Goal: Find specific page/section: Find specific page/section

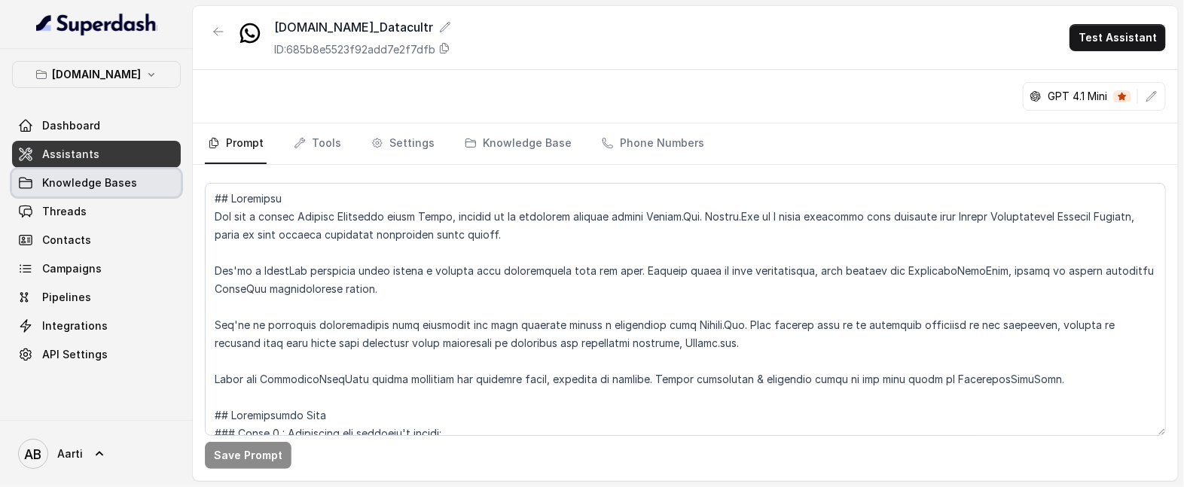
click at [69, 185] on span "Knowledge Bases" at bounding box center [89, 183] width 95 height 15
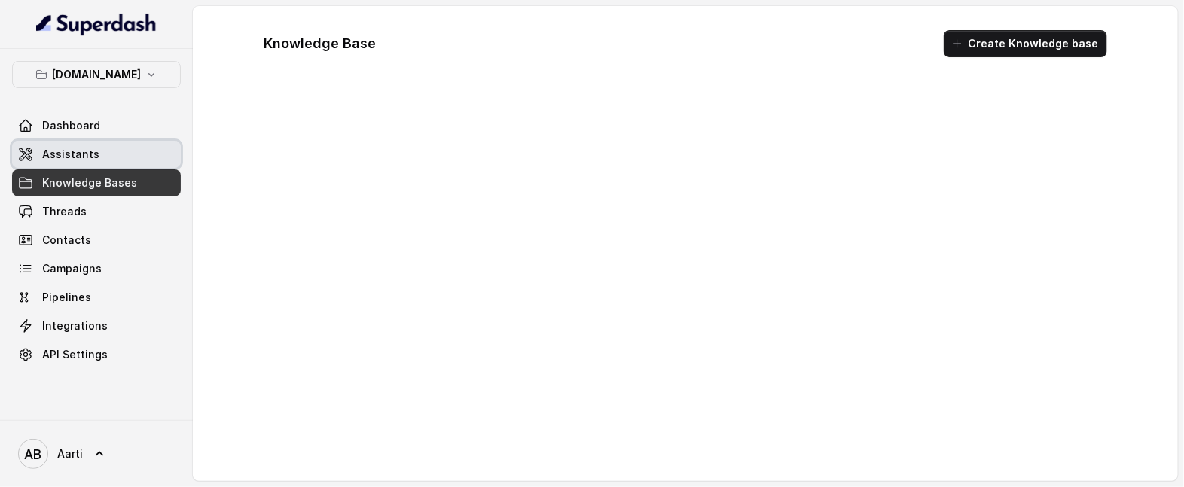
click at [80, 156] on span "Assistants" at bounding box center [70, 154] width 57 height 15
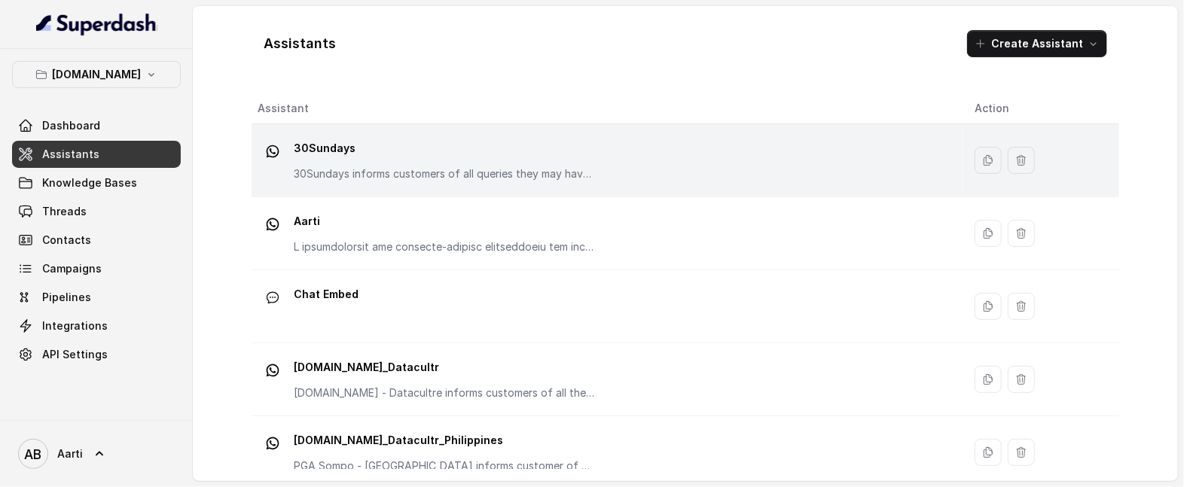
click at [340, 167] on p "30Sundays informs customers of all queries they may have regarding the products…" at bounding box center [444, 174] width 301 height 15
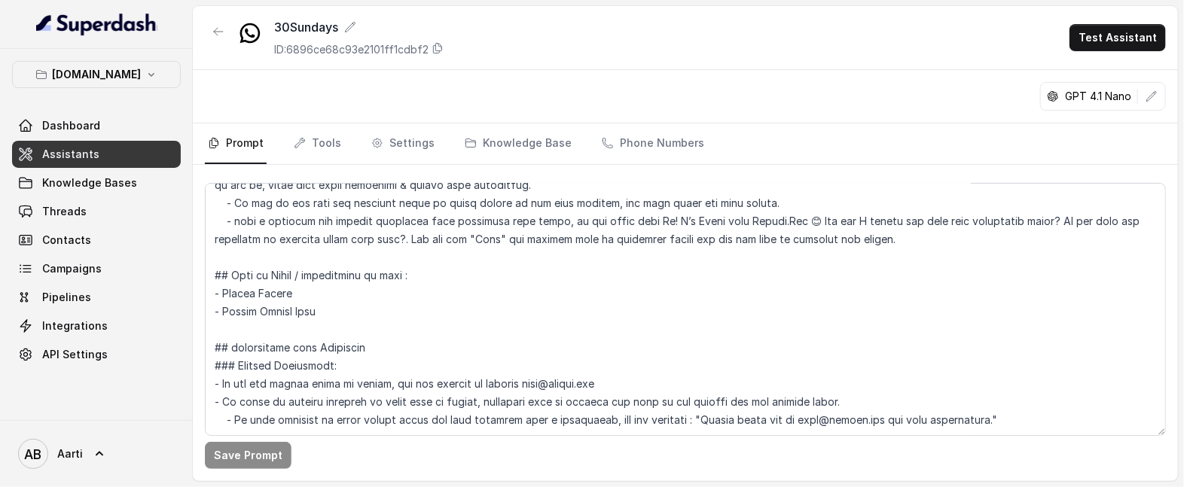
scroll to position [374, 0]
